Goal: Task Accomplishment & Management: Manage account settings

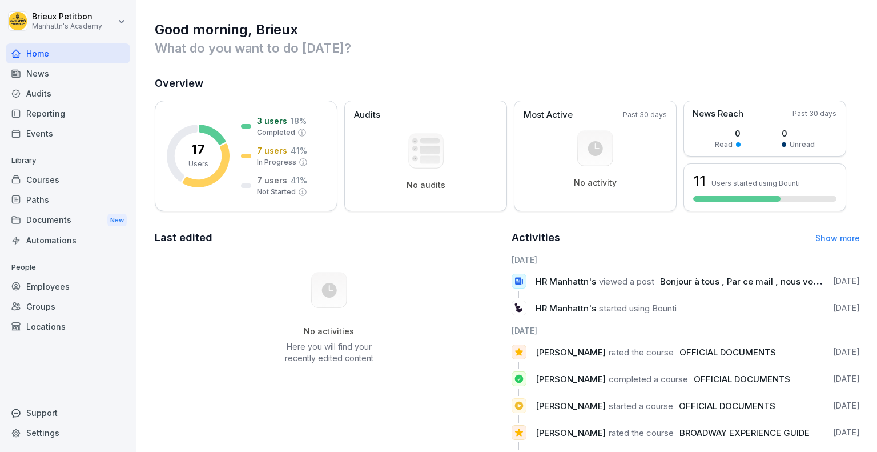
click at [61, 283] on div "Employees" at bounding box center [68, 286] width 125 height 20
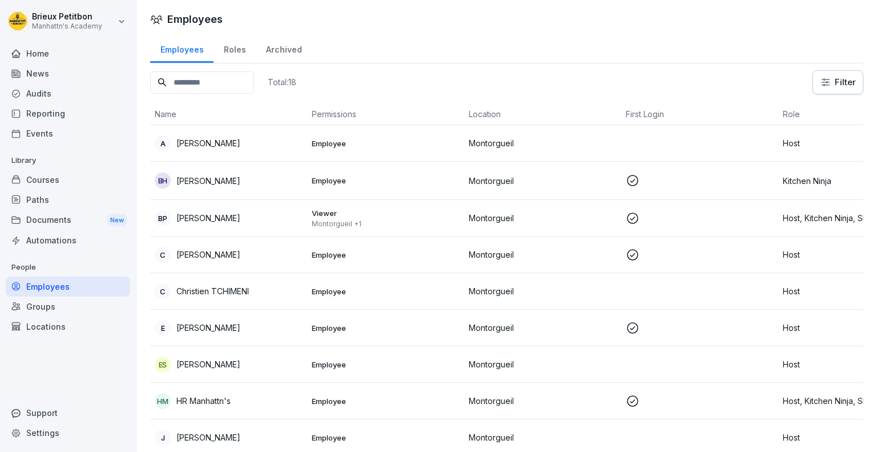
scroll to position [22, 0]
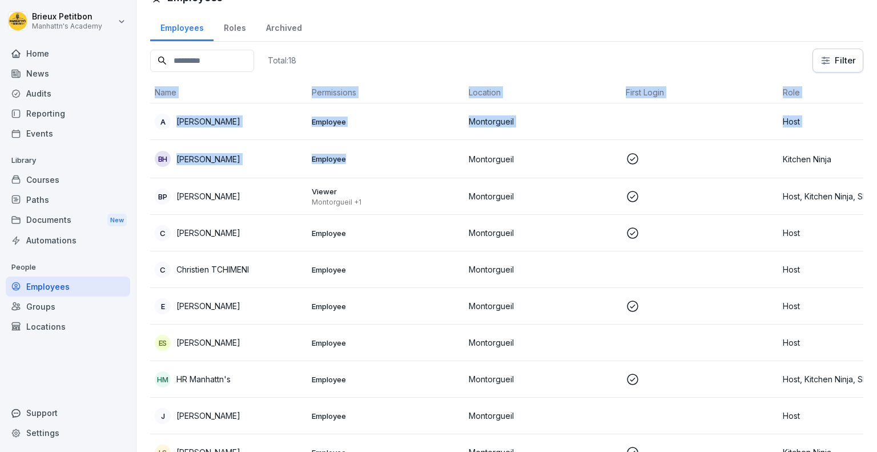
drag, startPoint x: 458, startPoint y: 157, endPoint x: 366, endPoint y: 153, distance: 92.6
click at [366, 153] on div "Total: 18 Filter Name Permissions Location First Login Role A [PERSON_NAME] Emp…" at bounding box center [506, 406] width 713 height 715
click at [366, 154] on p "Employee" at bounding box center [386, 159] width 148 height 10
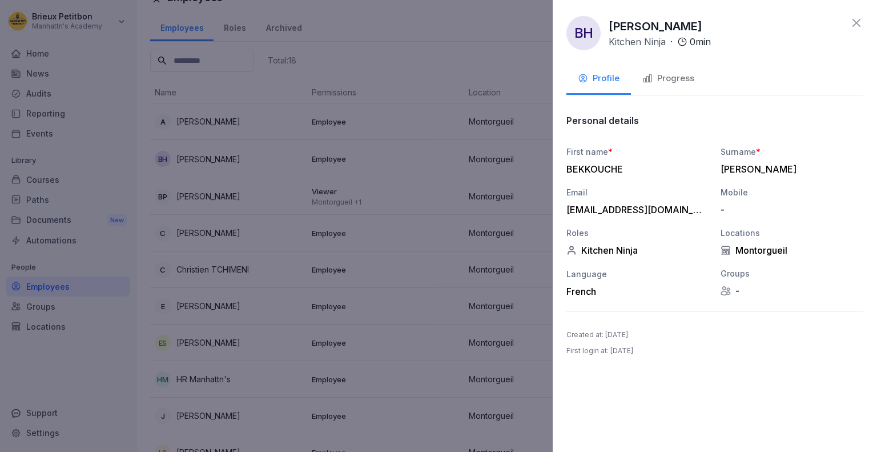
click at [662, 79] on div "Progress" at bounding box center [669, 78] width 52 height 13
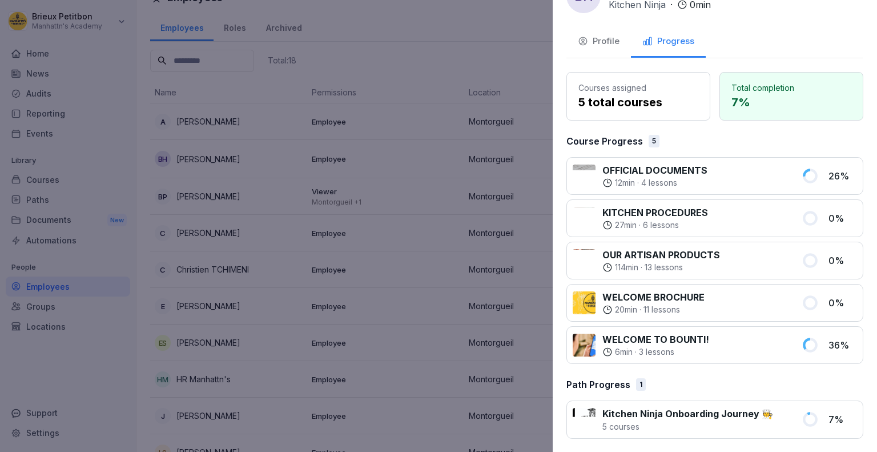
scroll to position [0, 0]
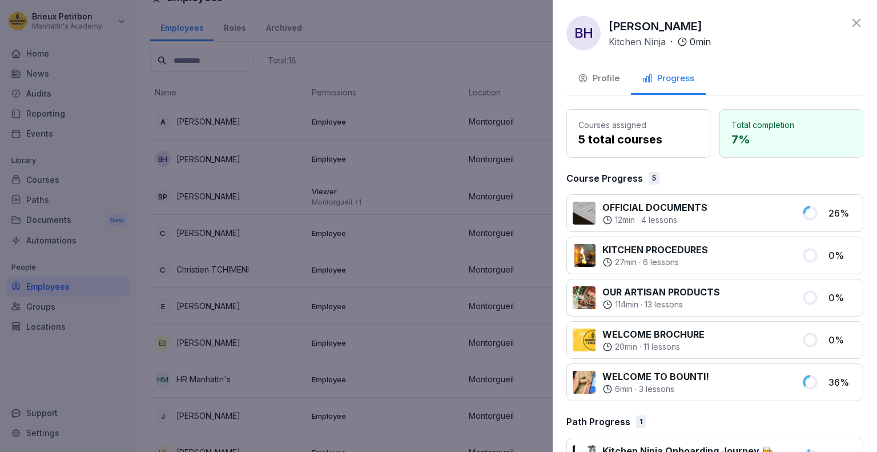
click at [601, 79] on div "Profile" at bounding box center [599, 78] width 42 height 13
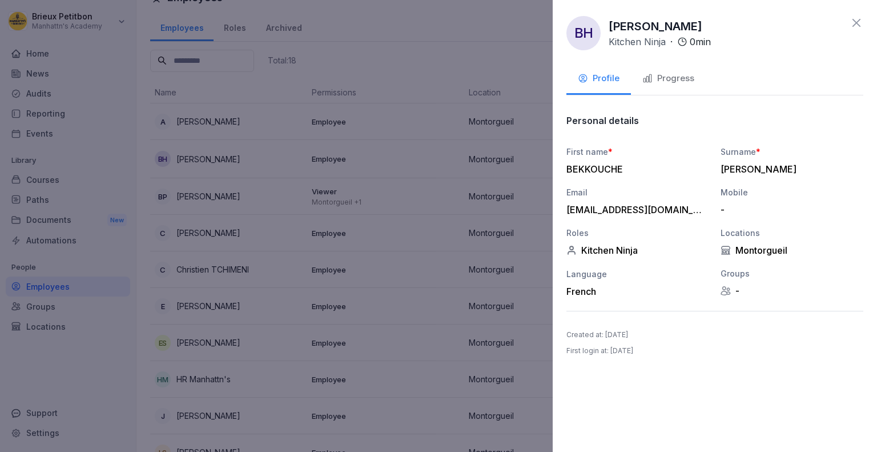
click at [647, 210] on div "[EMAIL_ADDRESS][DOMAIN_NAME]" at bounding box center [635, 209] width 137 height 11
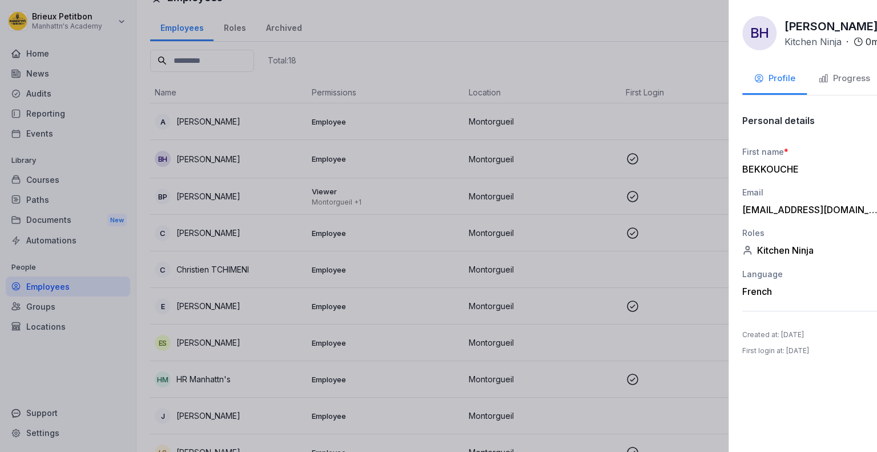
click at [520, 169] on div at bounding box center [438, 226] width 877 height 452
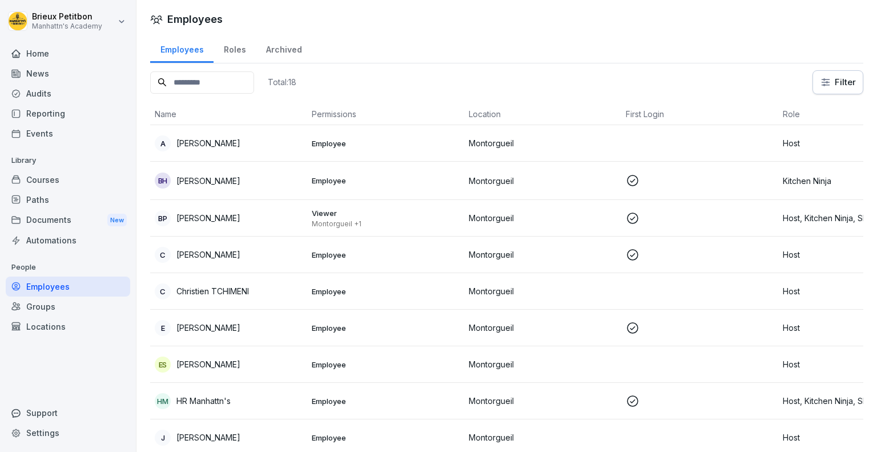
click at [284, 50] on div "Archived" at bounding box center [284, 48] width 56 height 29
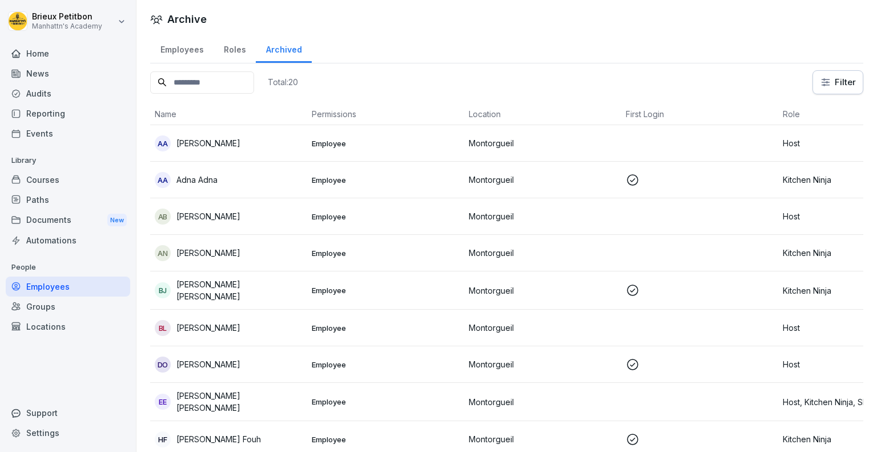
click at [237, 43] on div "Roles" at bounding box center [235, 48] width 42 height 29
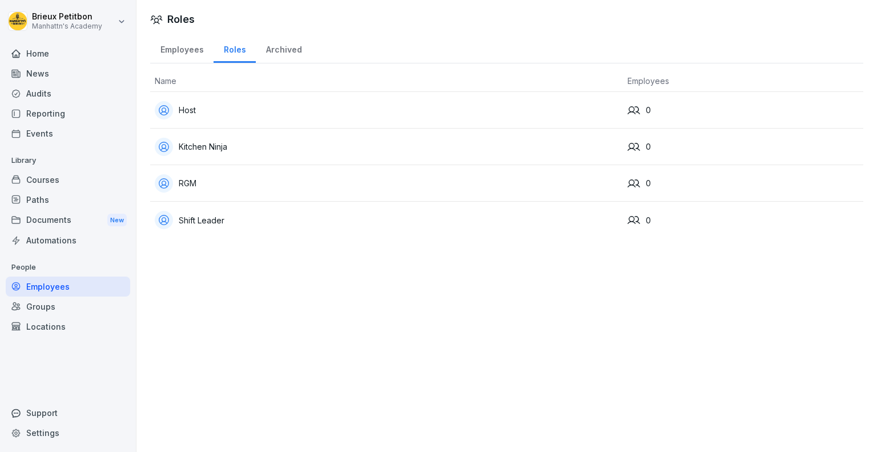
click at [198, 50] on div "Employees" at bounding box center [181, 48] width 63 height 29
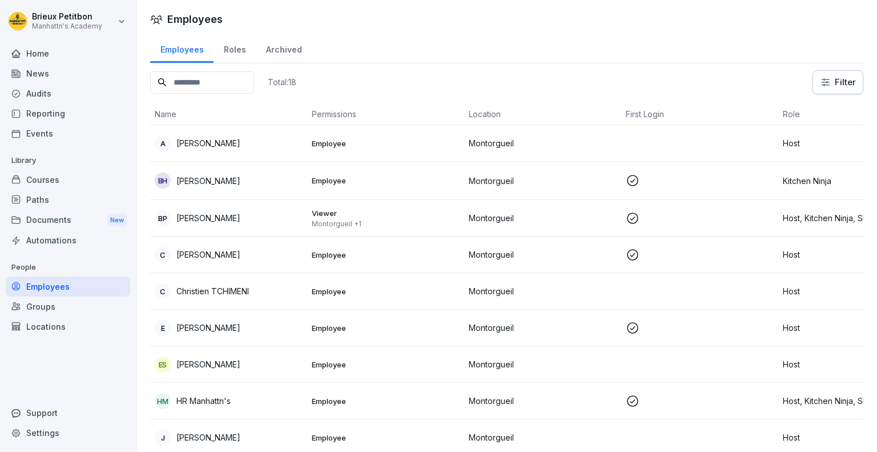
click at [286, 50] on div "Archived" at bounding box center [284, 48] width 56 height 29
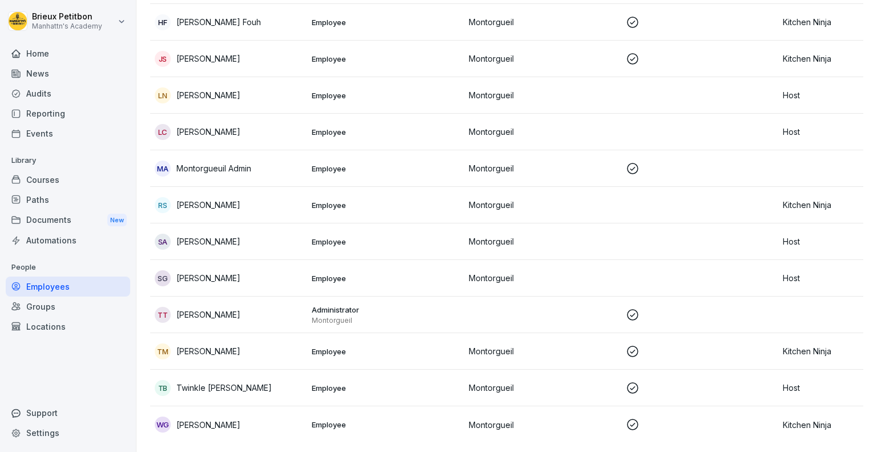
scroll to position [430, 0]
